Goal: Transaction & Acquisition: Purchase product/service

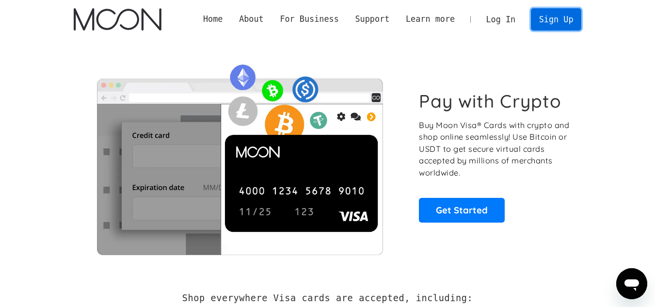
click at [547, 27] on link "Sign Up" at bounding box center [556, 19] width 50 height 22
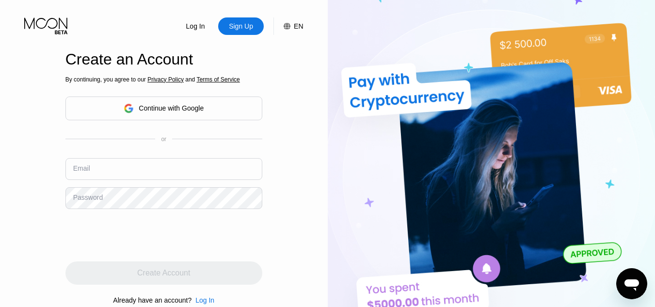
click at [178, 173] on input "text" at bounding box center [163, 169] width 197 height 22
paste input "[EMAIL_ADDRESS][DOMAIN_NAME]"
type input "[EMAIL_ADDRESS][DOMAIN_NAME]"
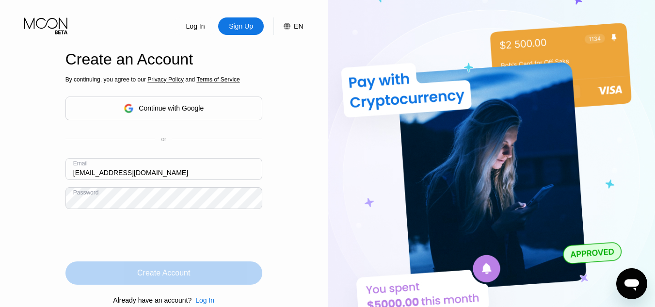
click at [217, 274] on div "Create Account" at bounding box center [163, 272] width 197 height 23
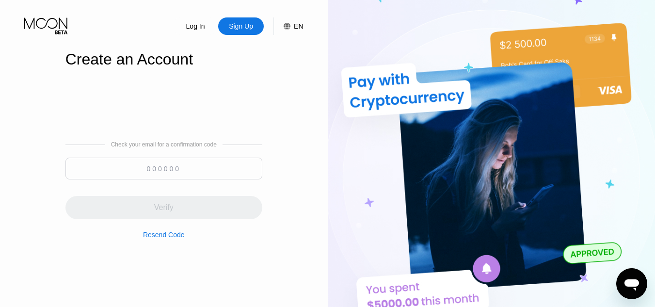
click at [207, 165] on input at bounding box center [163, 169] width 197 height 22
paste input "894080"
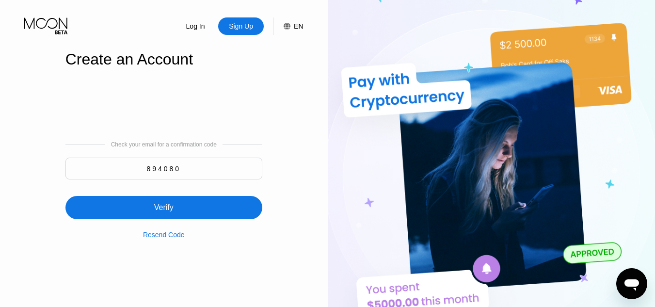
type input "894080"
click at [218, 218] on div "Verify" at bounding box center [163, 207] width 197 height 23
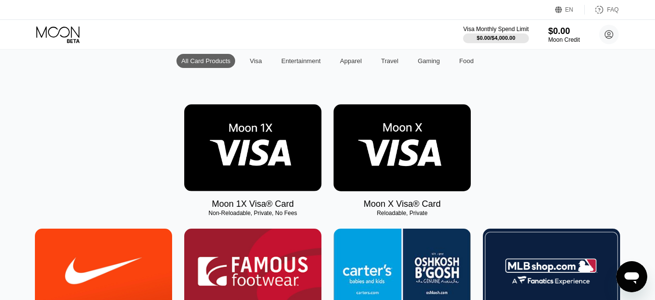
scroll to position [131, 0]
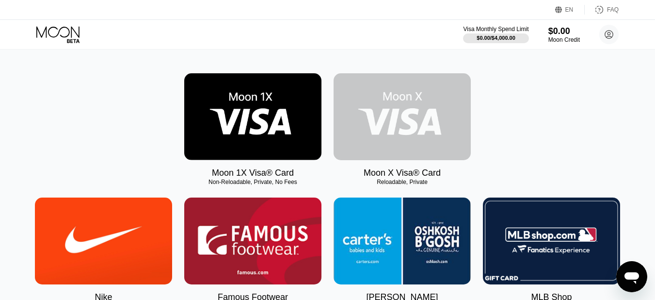
click at [415, 109] on img at bounding box center [402, 116] width 137 height 87
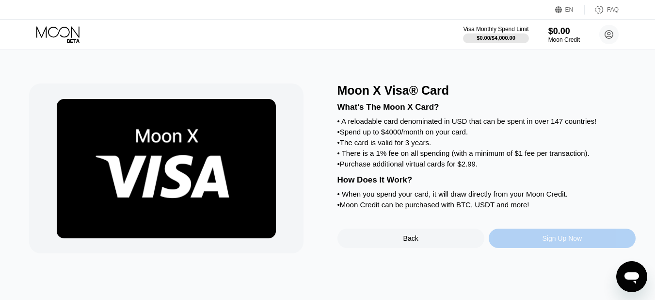
click at [536, 248] on div "Sign Up Now" at bounding box center [562, 237] width 147 height 19
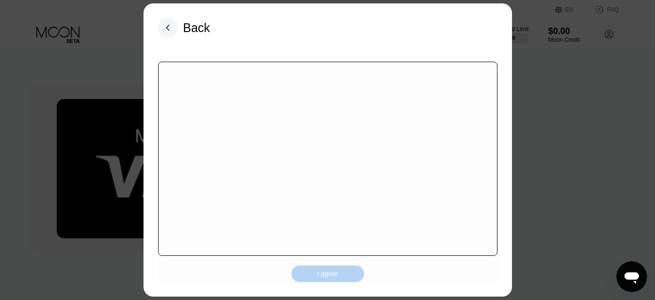
click at [338, 278] on div "I agree" at bounding box center [327, 273] width 21 height 9
click at [338, 278] on div "I agree" at bounding box center [328, 273] width 73 height 16
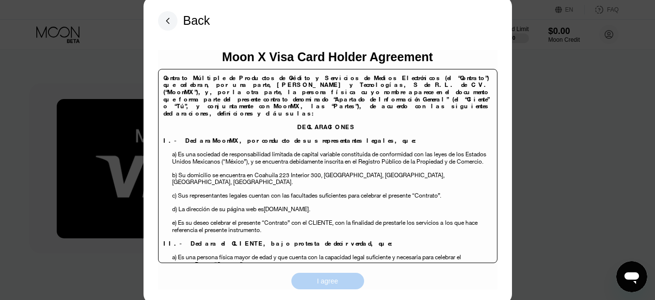
click at [338, 278] on div "I agree" at bounding box center [327, 280] width 21 height 9
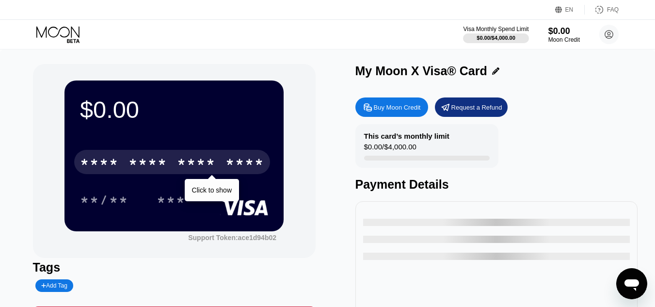
click at [228, 163] on div "****" at bounding box center [245, 164] width 39 height 16
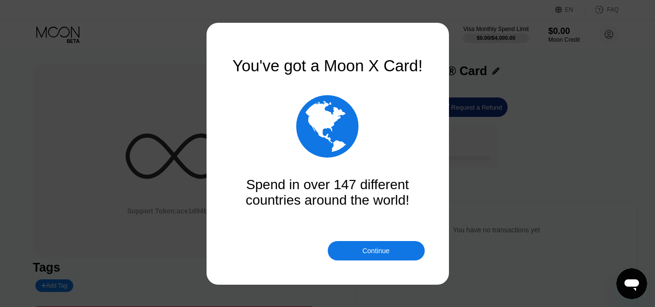
click at [367, 253] on div "Continue" at bounding box center [375, 251] width 27 height 8
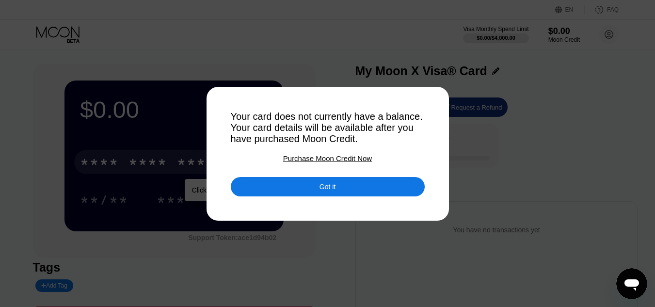
click at [367, 253] on div at bounding box center [331, 153] width 663 height 307
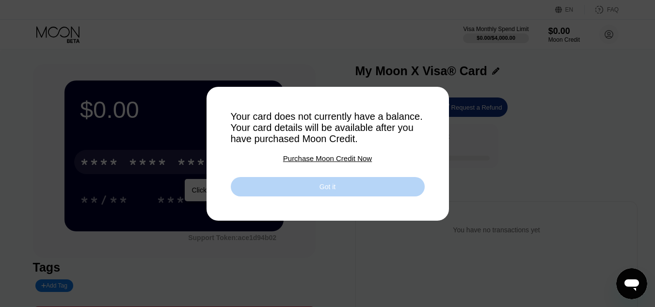
click at [338, 193] on div "Got it" at bounding box center [328, 186] width 194 height 19
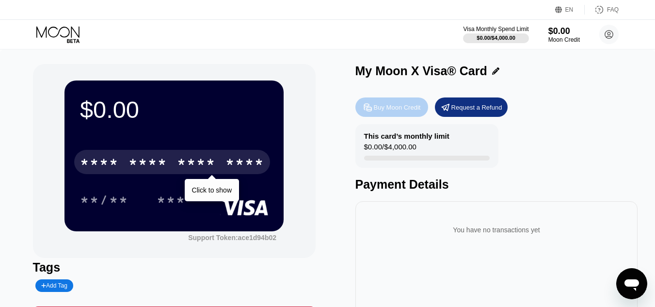
click at [393, 109] on div "Buy Moon Credit" at bounding box center [397, 107] width 47 height 8
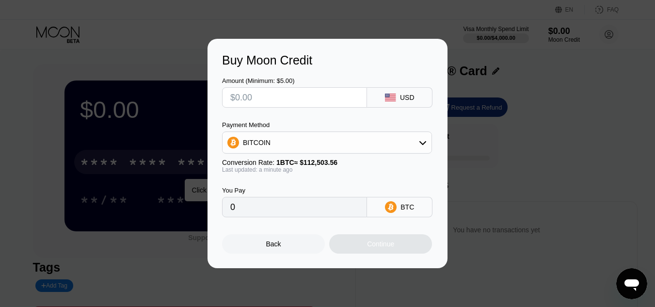
click at [276, 211] on input "0" at bounding box center [294, 206] width 129 height 19
click at [257, 96] on input "text" at bounding box center [294, 97] width 129 height 19
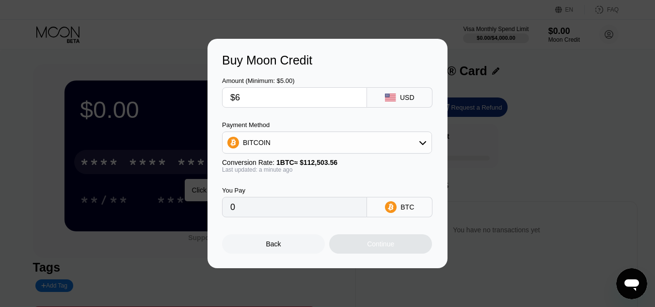
type input "$61"
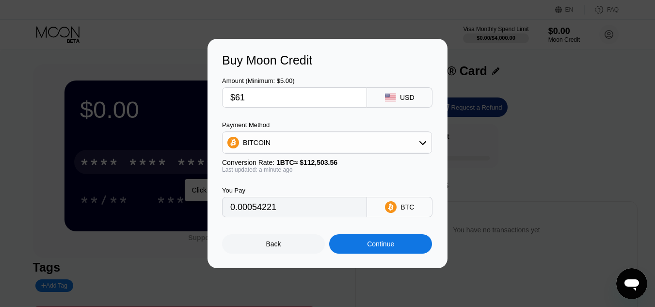
type input "0.00054221"
type input "$61"
click at [365, 253] on div "Continue" at bounding box center [380, 243] width 103 height 19
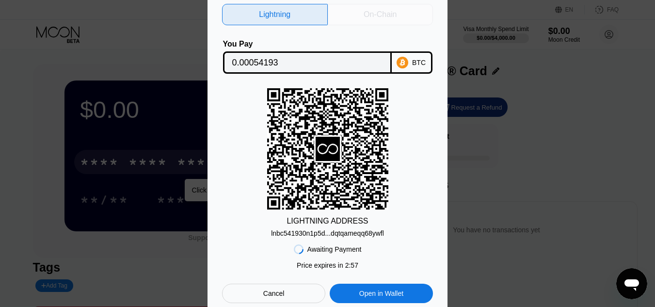
click at [357, 17] on div "On-Chain" at bounding box center [381, 14] width 106 height 21
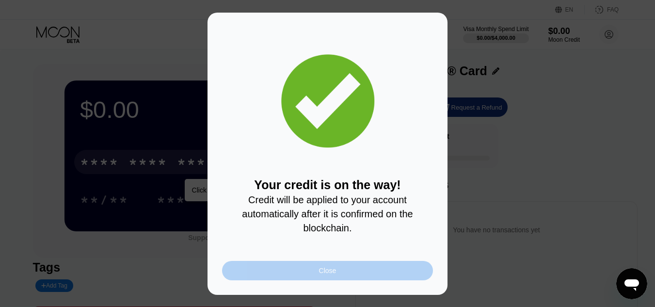
click at [406, 280] on div "Close" at bounding box center [327, 270] width 211 height 19
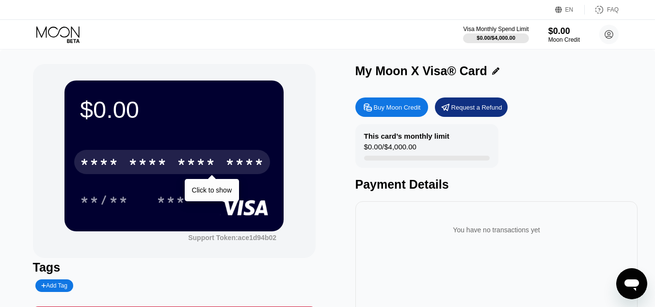
click at [219, 166] on div "* * * * * * * * * * * * ****" at bounding box center [172, 162] width 196 height 24
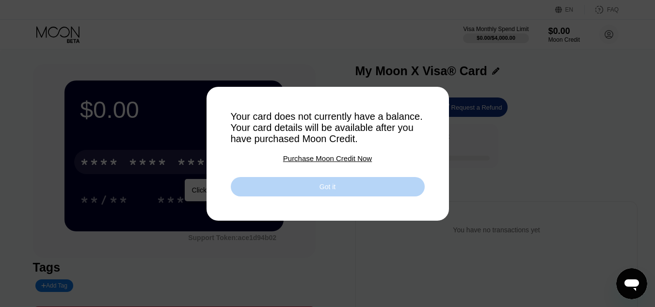
click at [290, 195] on div "Got it" at bounding box center [328, 186] width 194 height 19
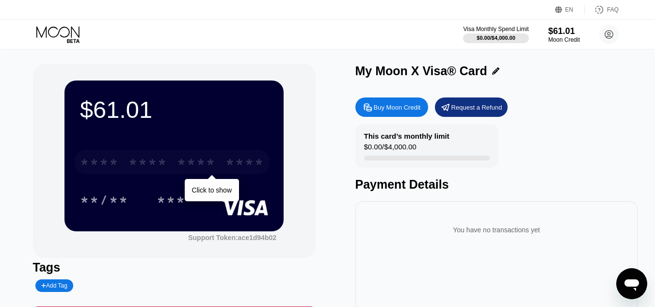
click at [166, 168] on div "* * * *" at bounding box center [148, 164] width 39 height 16
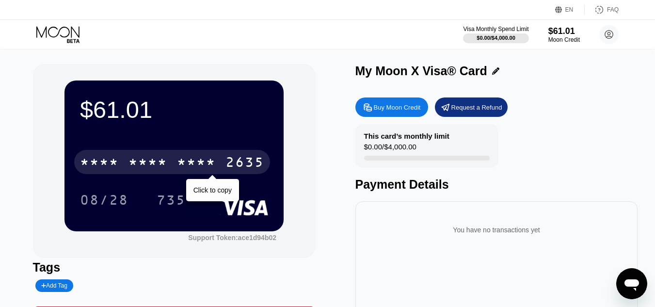
click at [192, 162] on div "* * * *" at bounding box center [196, 164] width 39 height 16
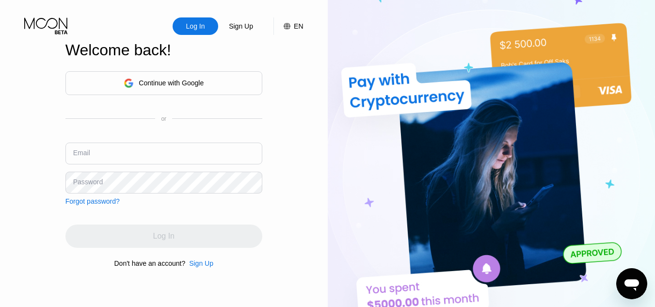
click at [171, 155] on input "text" at bounding box center [163, 154] width 197 height 22
paste input "[CREDIT_CARD_NUMBER]"
type input "[CREDIT_CARD_NUMBER]"
click at [192, 151] on input "text" at bounding box center [163, 154] width 197 height 22
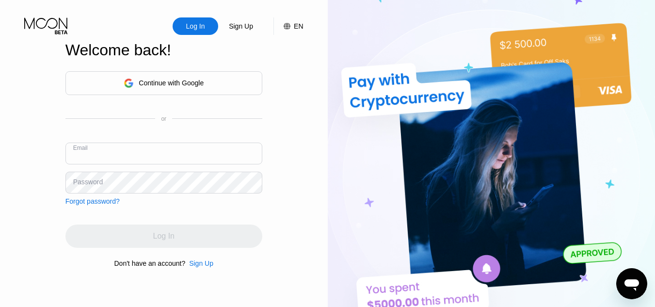
paste input "[EMAIL_ADDRESS][DOMAIN_NAME]"
type input "[EMAIL_ADDRESS][DOMAIN_NAME]"
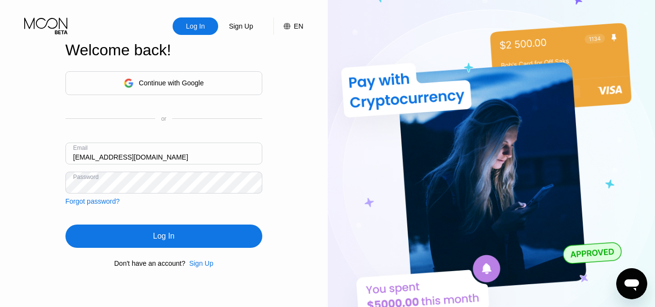
click at [205, 240] on div "Log In" at bounding box center [163, 236] width 197 height 23
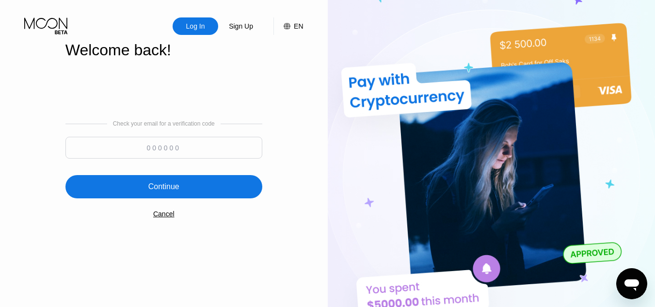
click at [200, 149] on input at bounding box center [163, 148] width 197 height 22
paste input "520497"
type input "520497"
click at [203, 187] on div "Continue" at bounding box center [163, 186] width 197 height 23
